Goal: Task Accomplishment & Management: Manage account settings

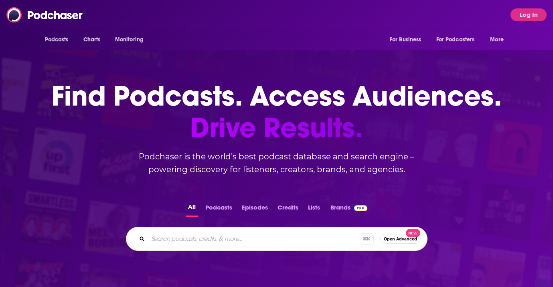
click at [525, 6] on div "Podcasts Charts Monitoring For Business For Podcasters More Log In" at bounding box center [276, 15] width 553 height 30
click at [526, 12] on button "Log In" at bounding box center [529, 14] width 36 height 13
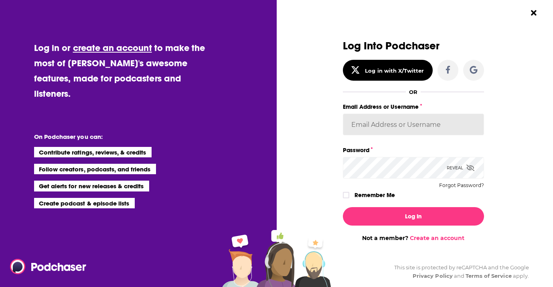
click at [391, 126] on input "Email Address or Username" at bounding box center [413, 125] width 141 height 22
paste input "[PERSON_NAME].[PERSON_NAME]"
click at [343, 207] on button "Log In" at bounding box center [413, 216] width 141 height 18
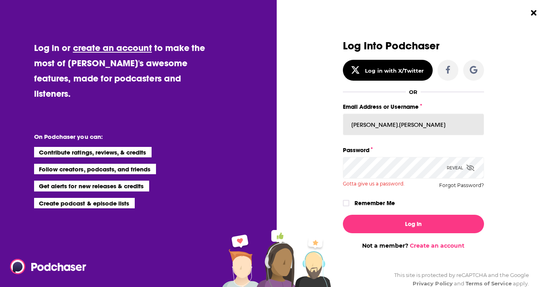
type input "[PERSON_NAME][EMAIL_ADDRESS][PERSON_NAME][DOMAIN_NAME]"
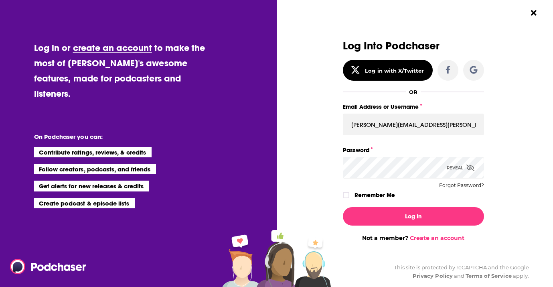
click at [472, 168] on icon "Dialog" at bounding box center [471, 167] width 8 height 6
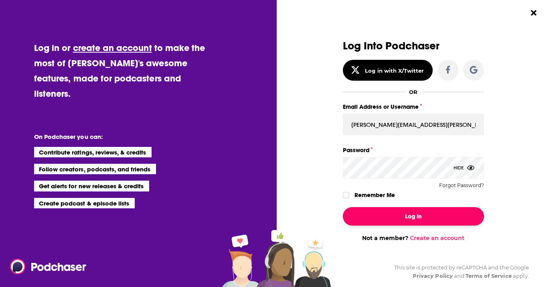
click at [447, 207] on button "Log In" at bounding box center [413, 216] width 141 height 18
